Goal: Information Seeking & Learning: Understand process/instructions

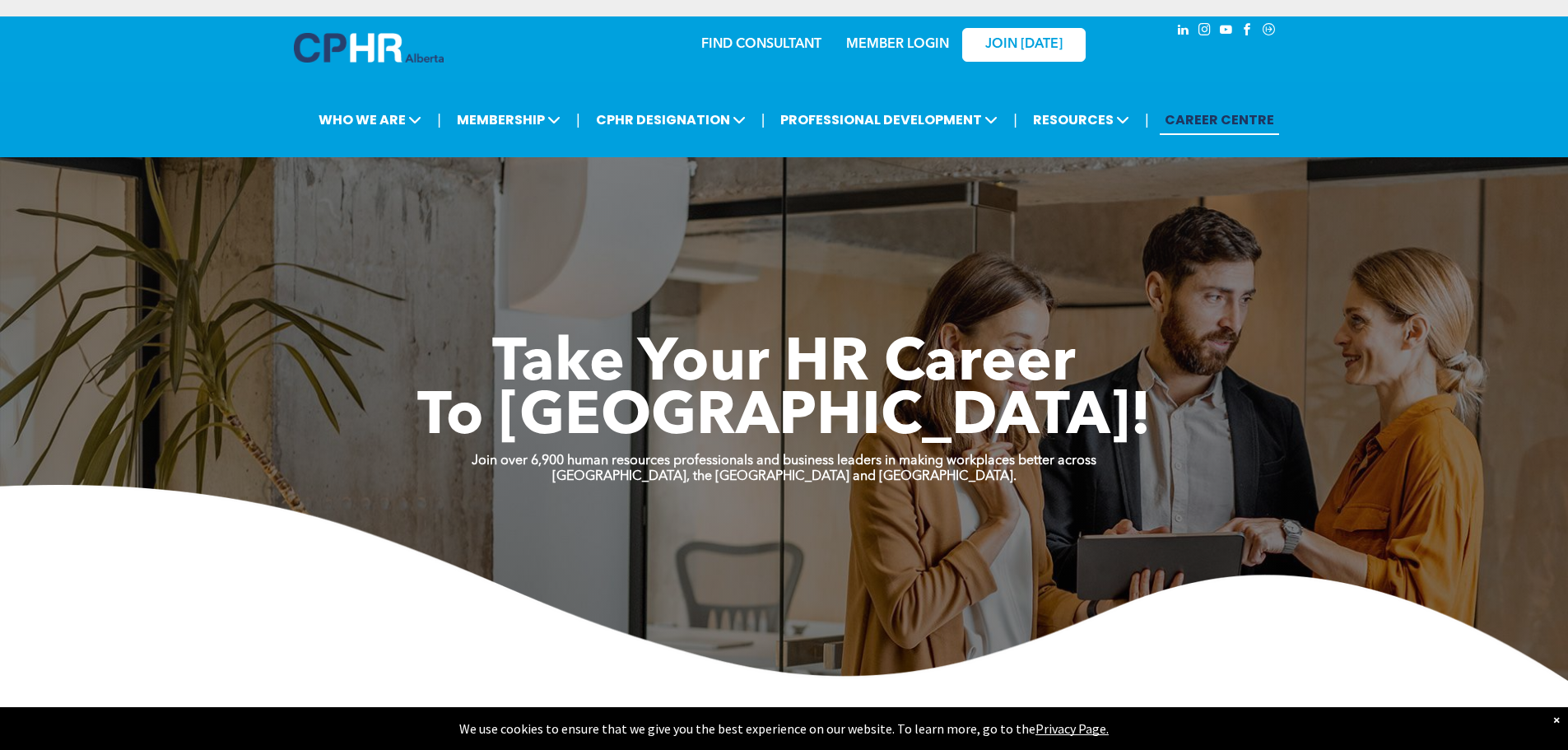
click at [906, 42] on link "MEMBER LOGIN" at bounding box center [897, 44] width 103 height 13
click at [883, 33] on div "MEMBER LOGIN" at bounding box center [897, 39] width 107 height 29
click at [902, 21] on div "MEMBER LOGIN" at bounding box center [862, 43] width 151 height 52
click at [921, 43] on link "MEMBER LOGIN" at bounding box center [897, 44] width 103 height 13
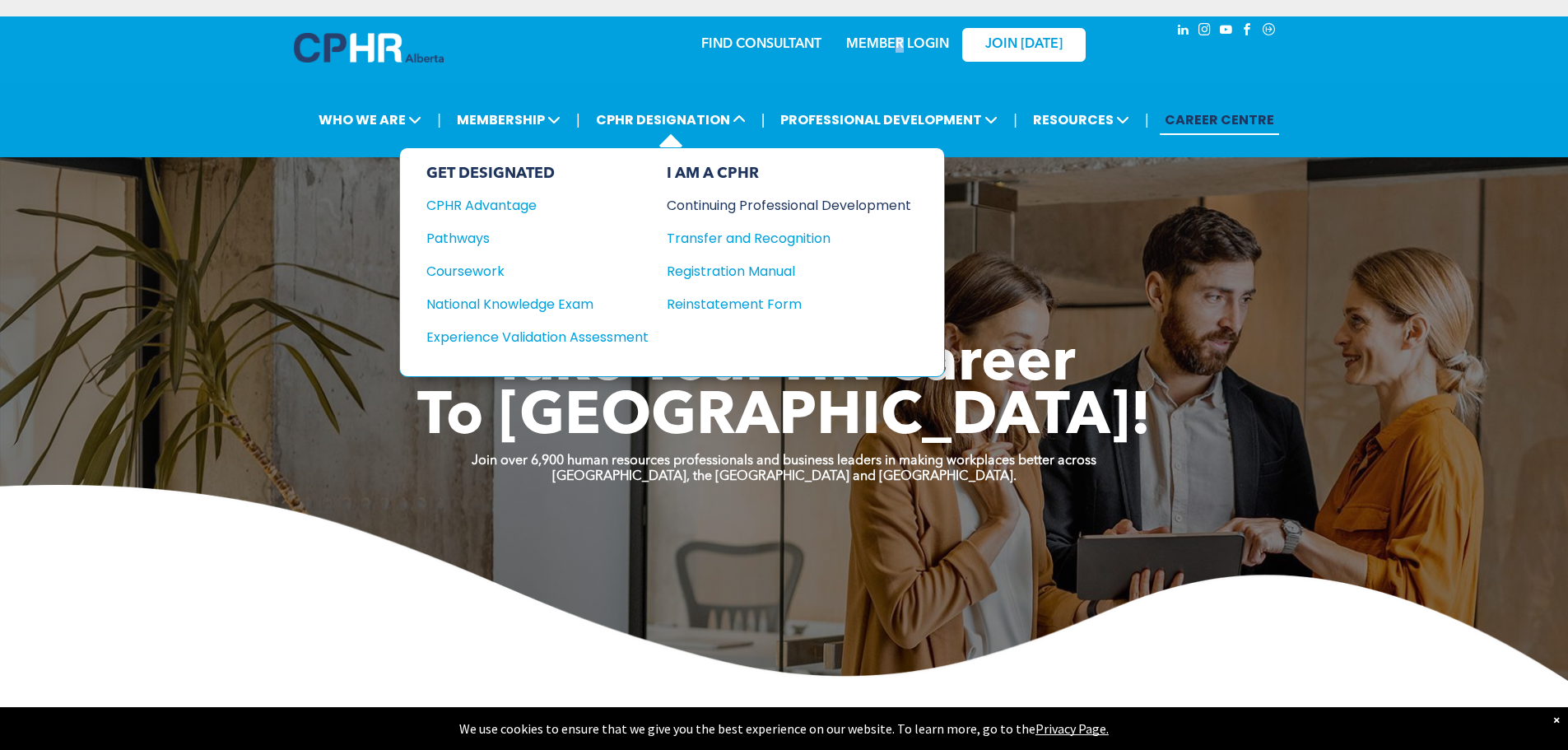
click at [818, 202] on div "Continuing Professional Development" at bounding box center [776, 206] width 220 height 21
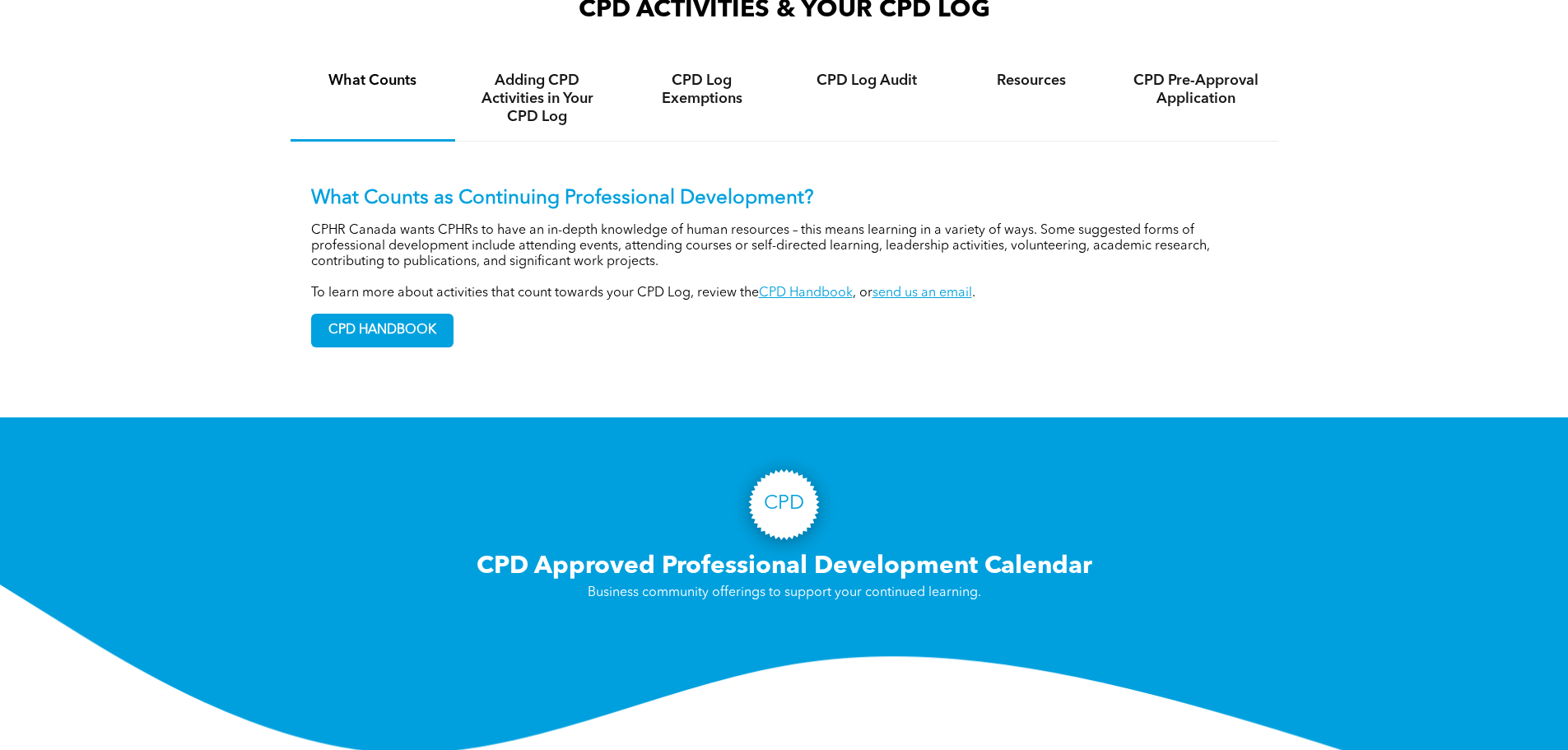
scroll to position [1318, 0]
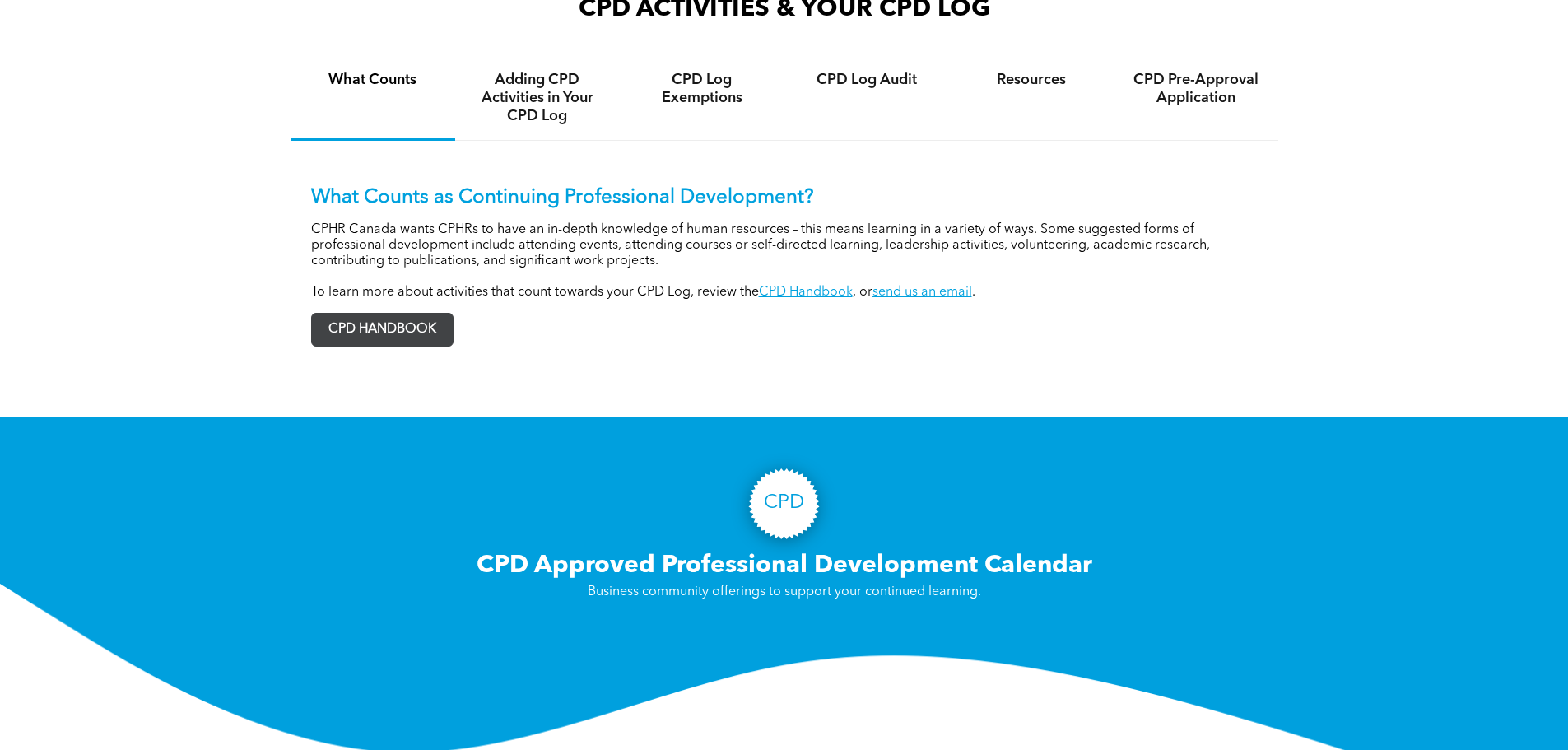
click at [372, 344] on span "CPD HANDBOOK" at bounding box center [381, 330] width 141 height 32
